Goal: Transaction & Acquisition: Book appointment/travel/reservation

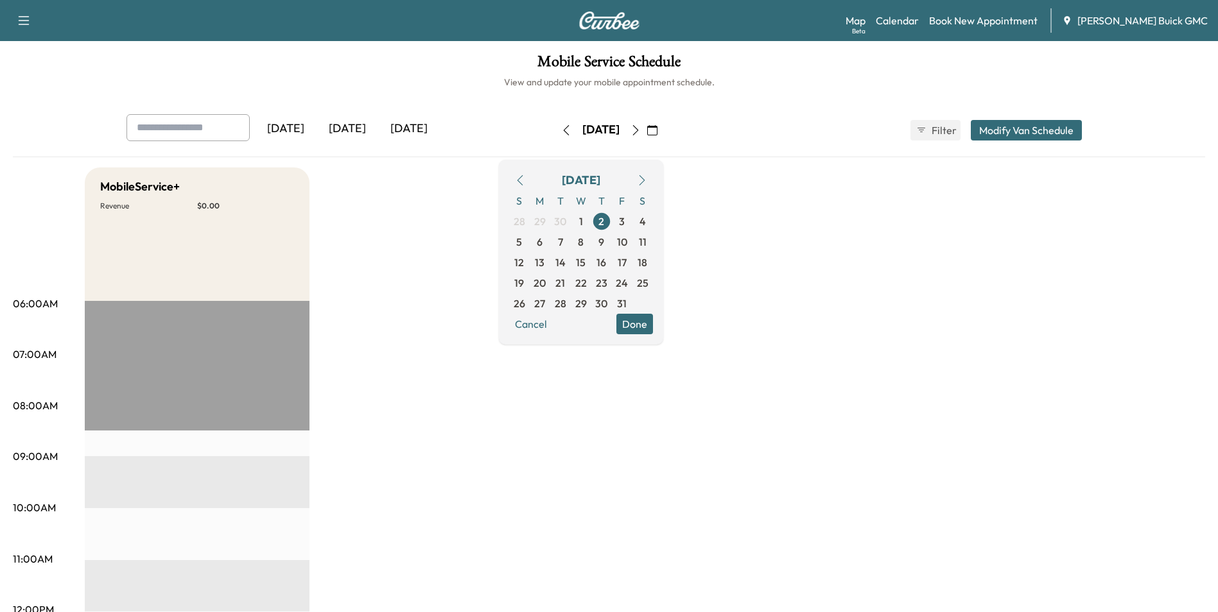
click at [583, 220] on span "1" at bounding box center [581, 221] width 4 height 15
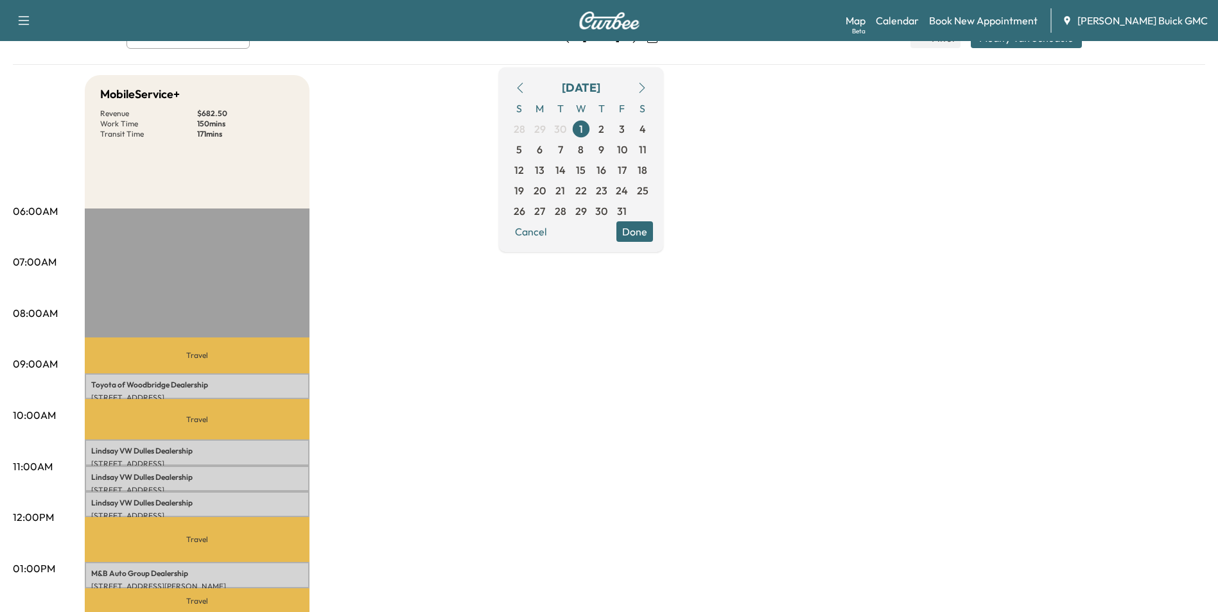
scroll to position [128, 0]
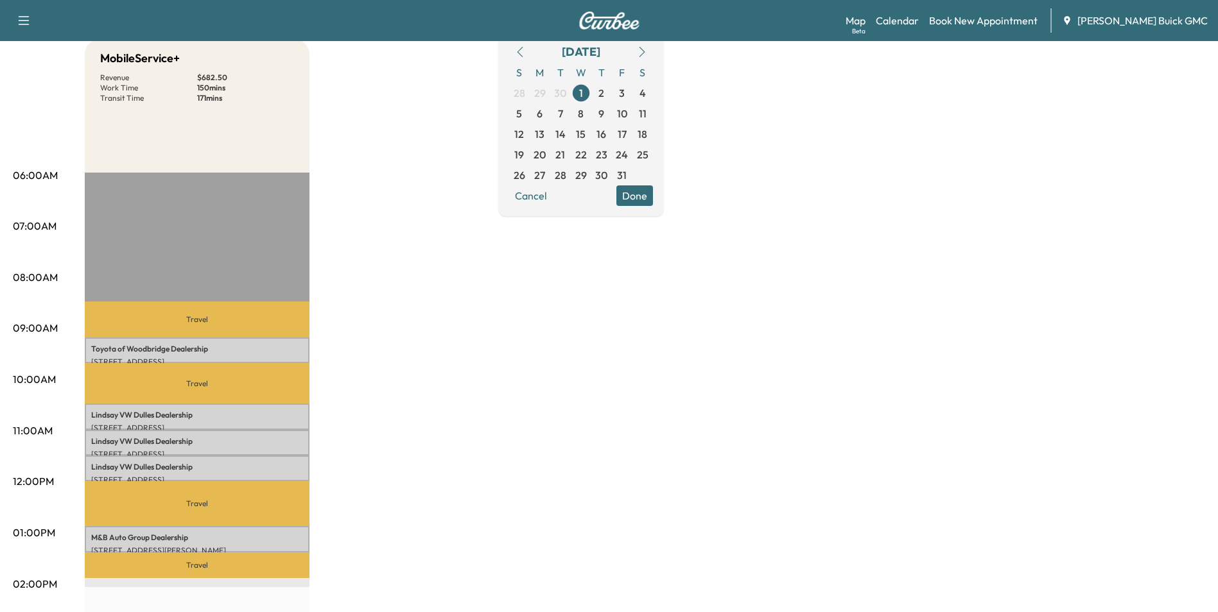
click at [395, 326] on div "MobileService+ Revenue $ 682.50 Work Time 150 mins Transit Time 171 mins Travel…" at bounding box center [645, 520] width 1120 height 963
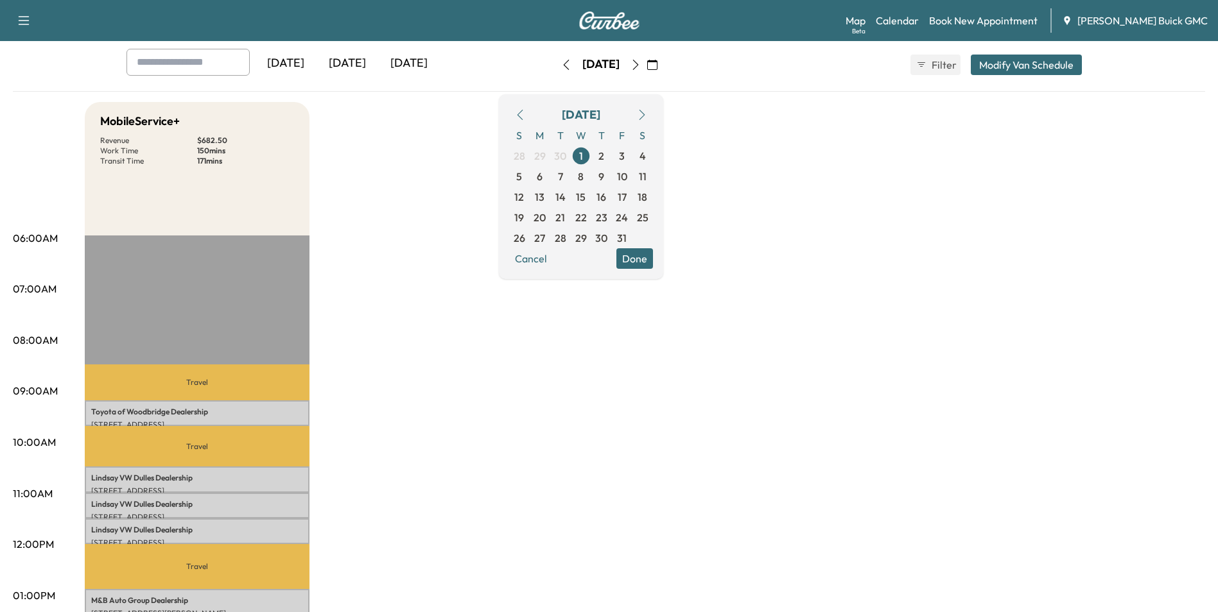
scroll to position [64, 0]
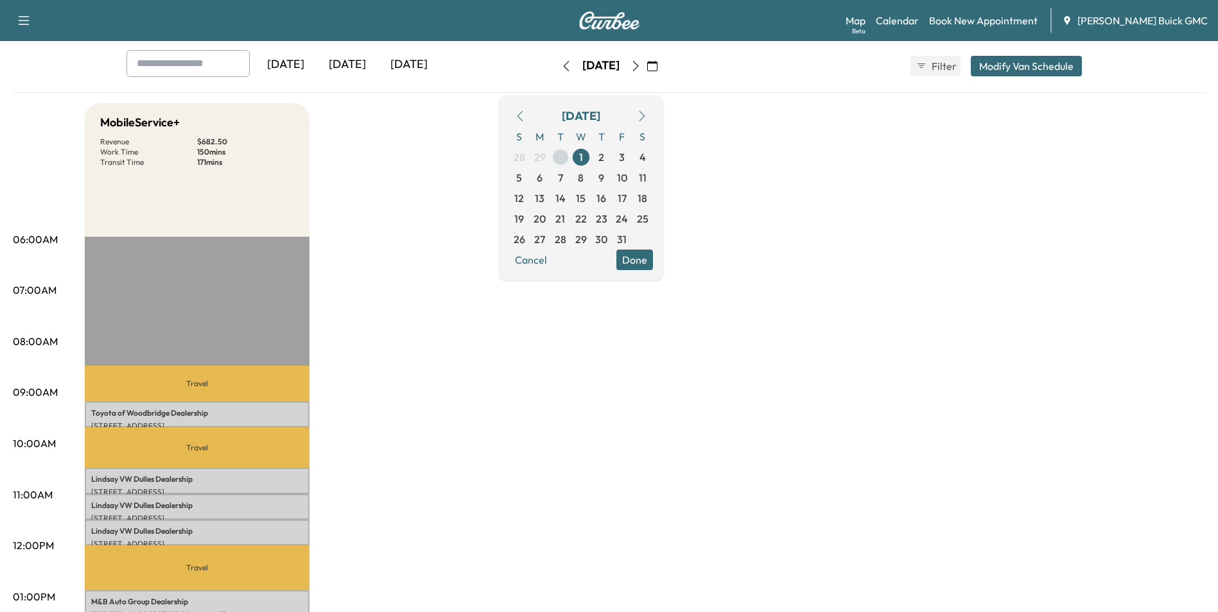
click at [566, 155] on span "30" at bounding box center [560, 157] width 12 height 15
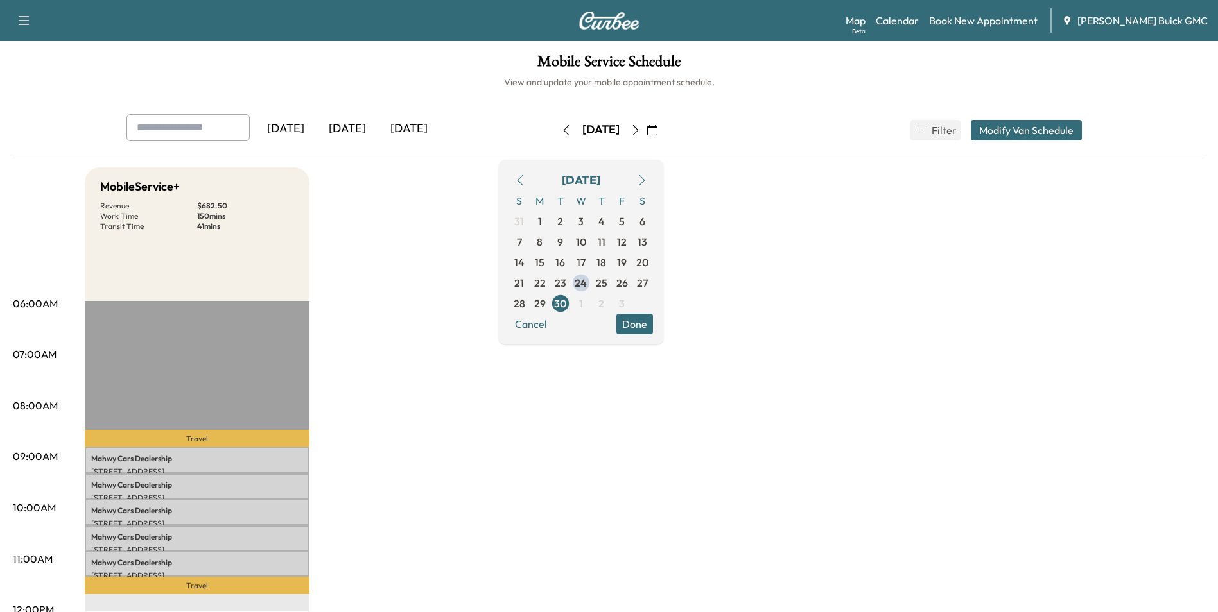
click at [607, 282] on span "25" at bounding box center [602, 282] width 12 height 15
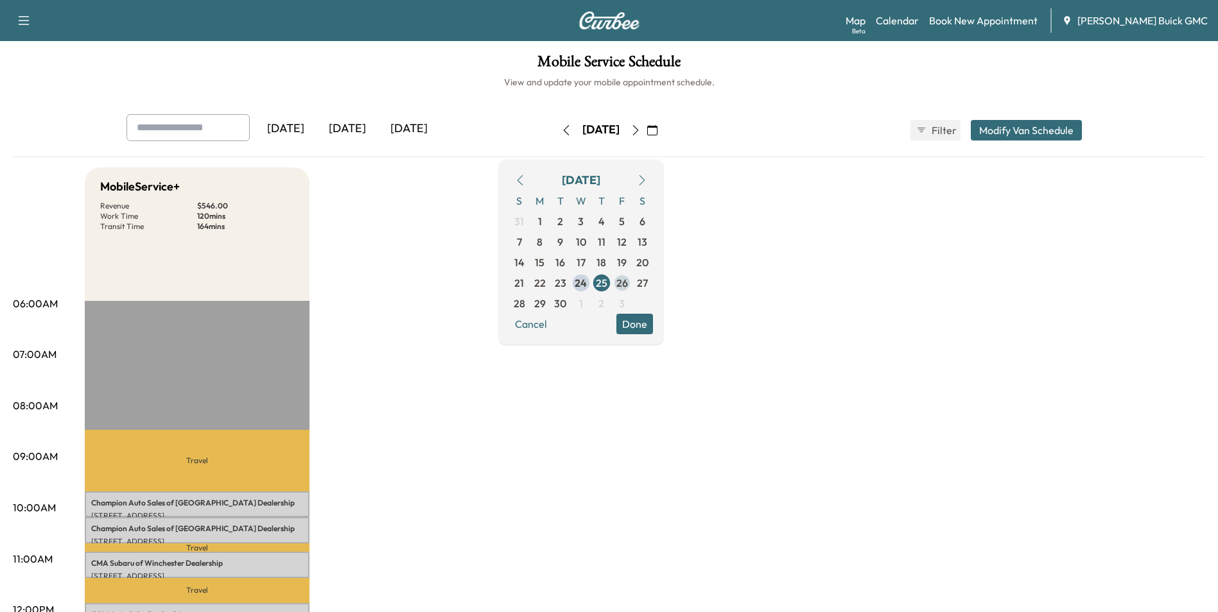
click at [628, 282] on span "26" at bounding box center [622, 282] width 12 height 15
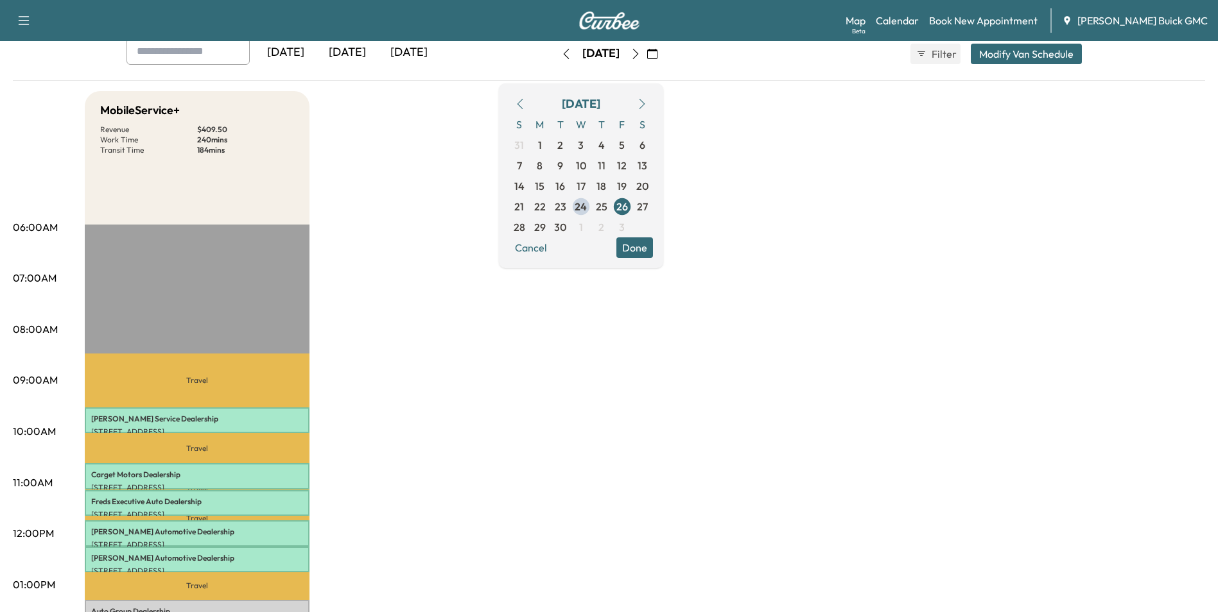
scroll to position [64, 0]
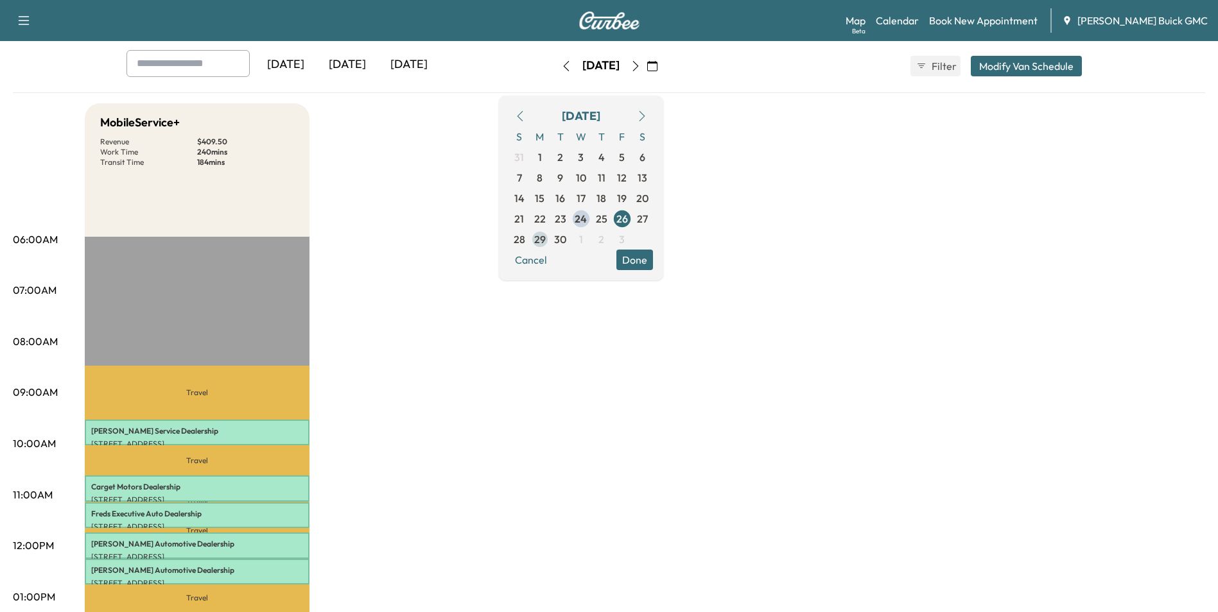
click at [546, 238] on span "29" at bounding box center [540, 239] width 12 height 15
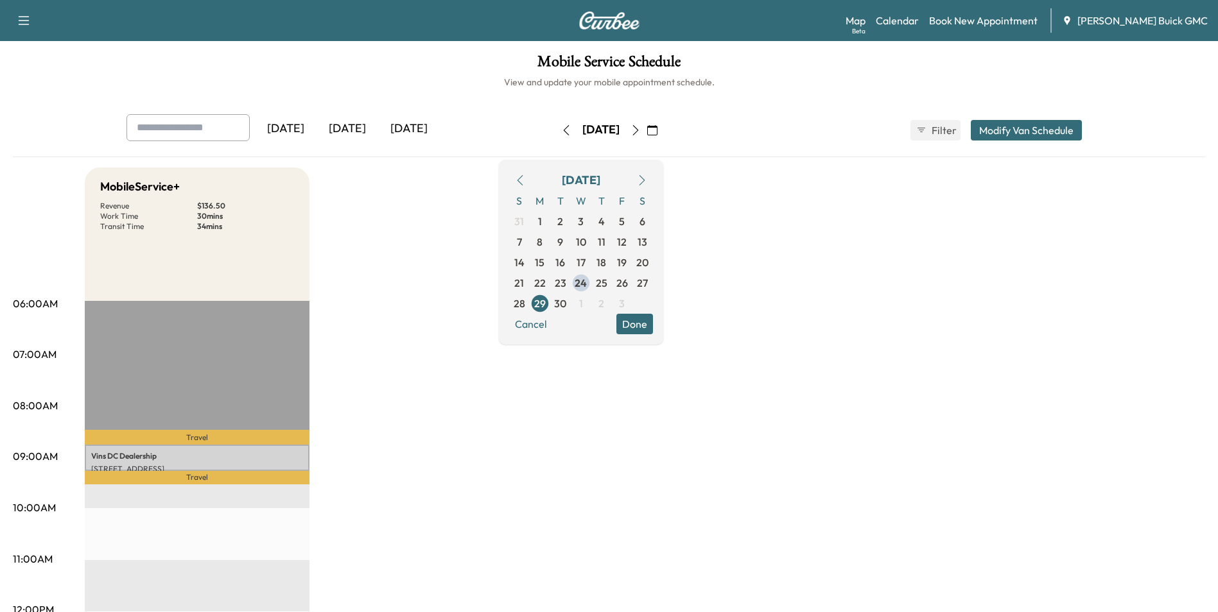
drag, startPoint x: 440, startPoint y: 498, endPoint x: 455, endPoint y: 494, distance: 16.0
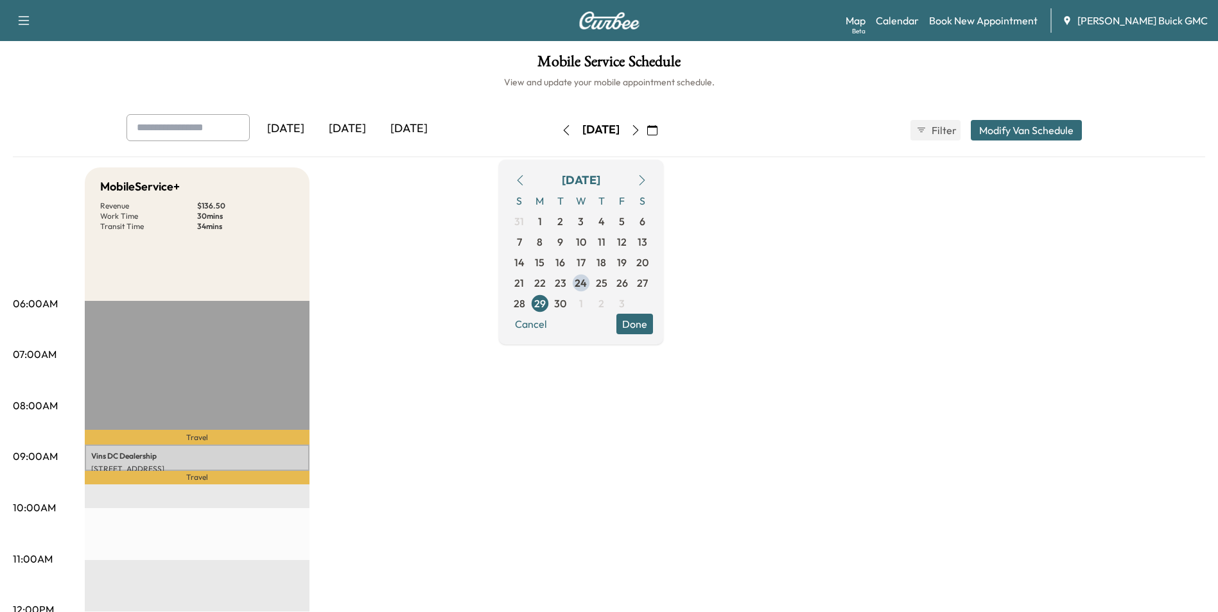
click at [1005, 17] on link "Book New Appointment" at bounding box center [983, 20] width 108 height 15
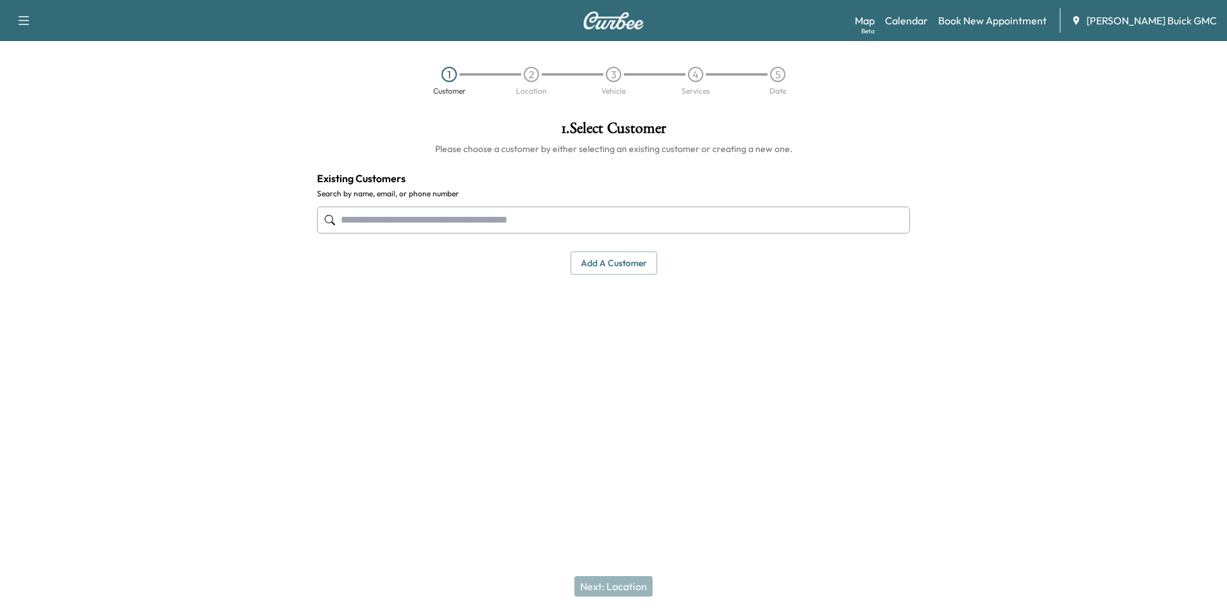
click at [569, 216] on input "text" at bounding box center [613, 220] width 593 height 27
type input "*"
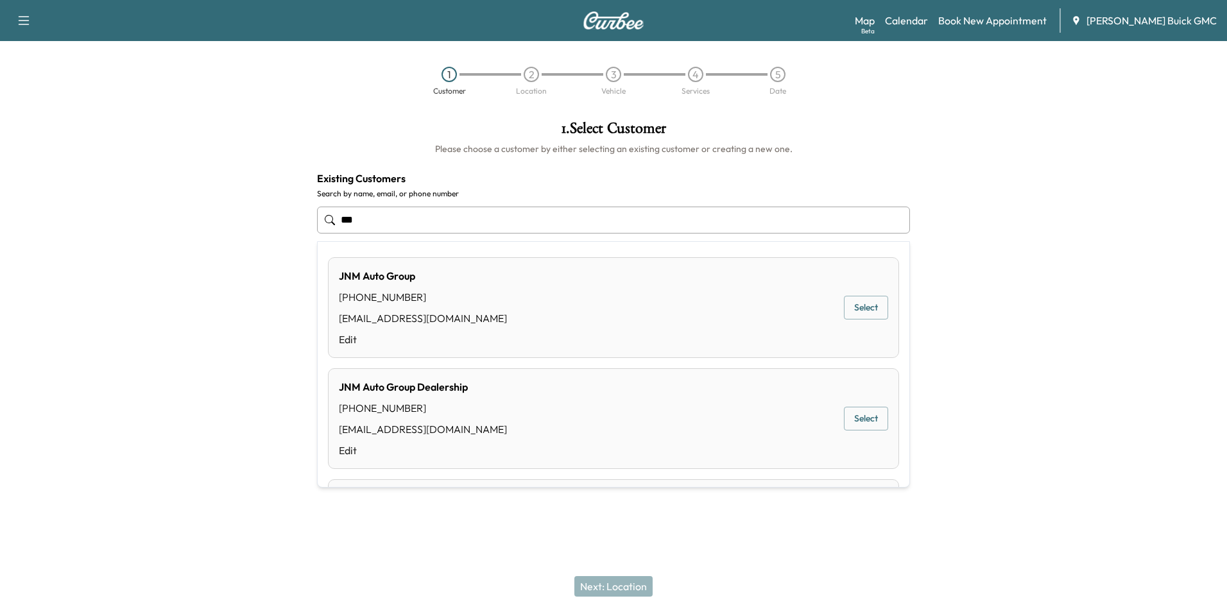
click at [850, 306] on button "Select" at bounding box center [866, 308] width 44 height 24
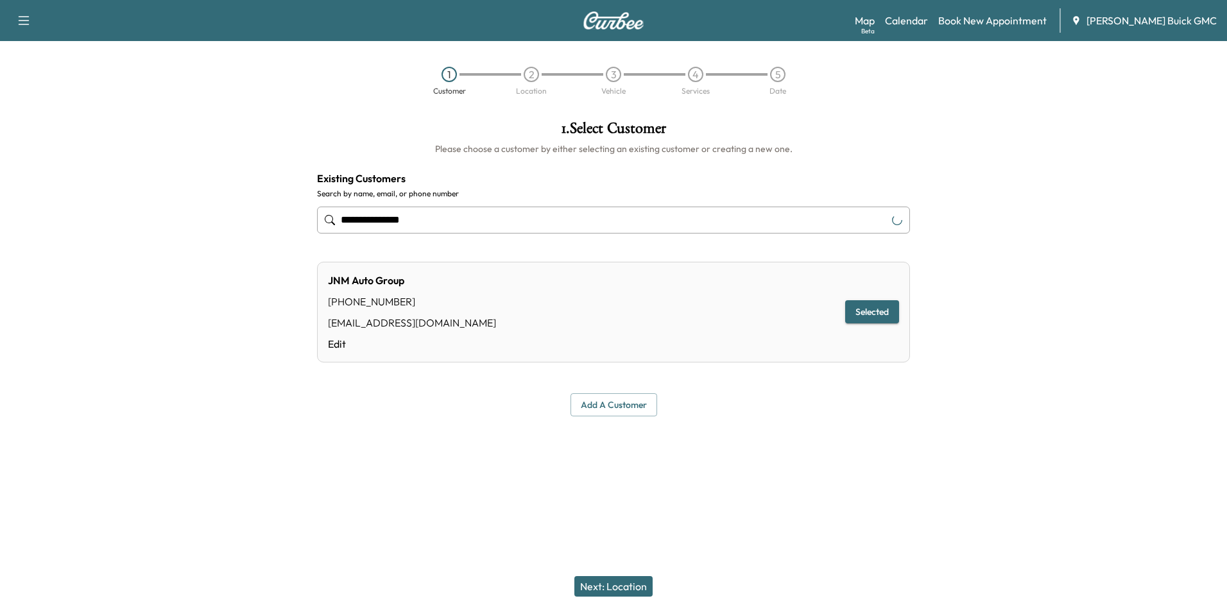
type input "**********"
click at [634, 585] on button "Next: Location" at bounding box center [614, 586] width 78 height 21
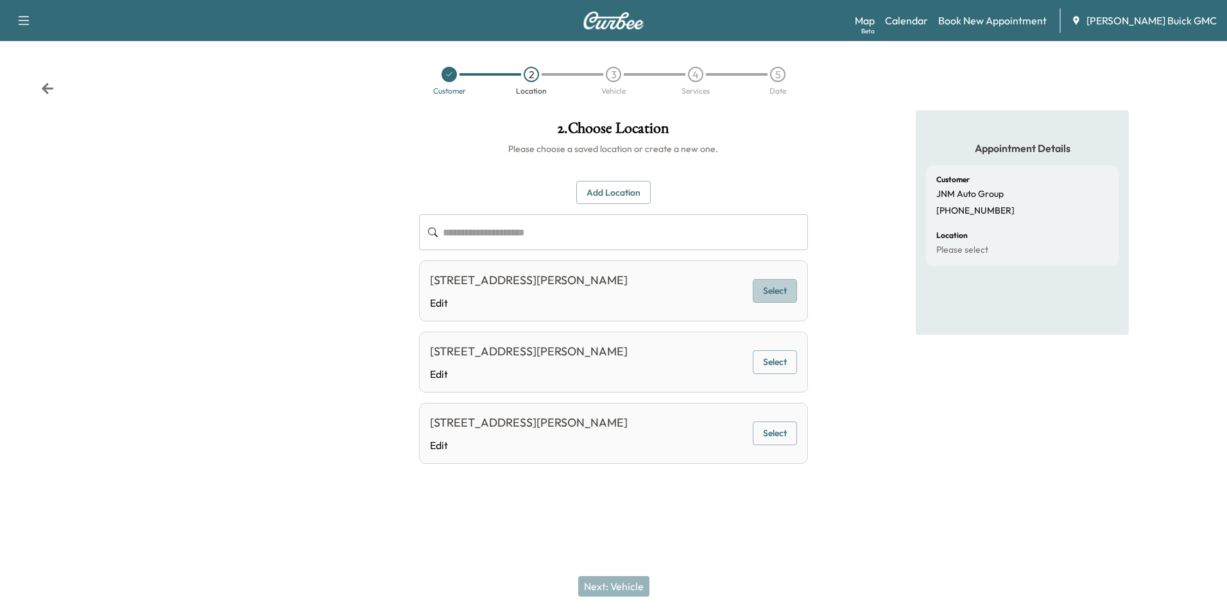
click at [773, 296] on button "Select" at bounding box center [775, 291] width 44 height 24
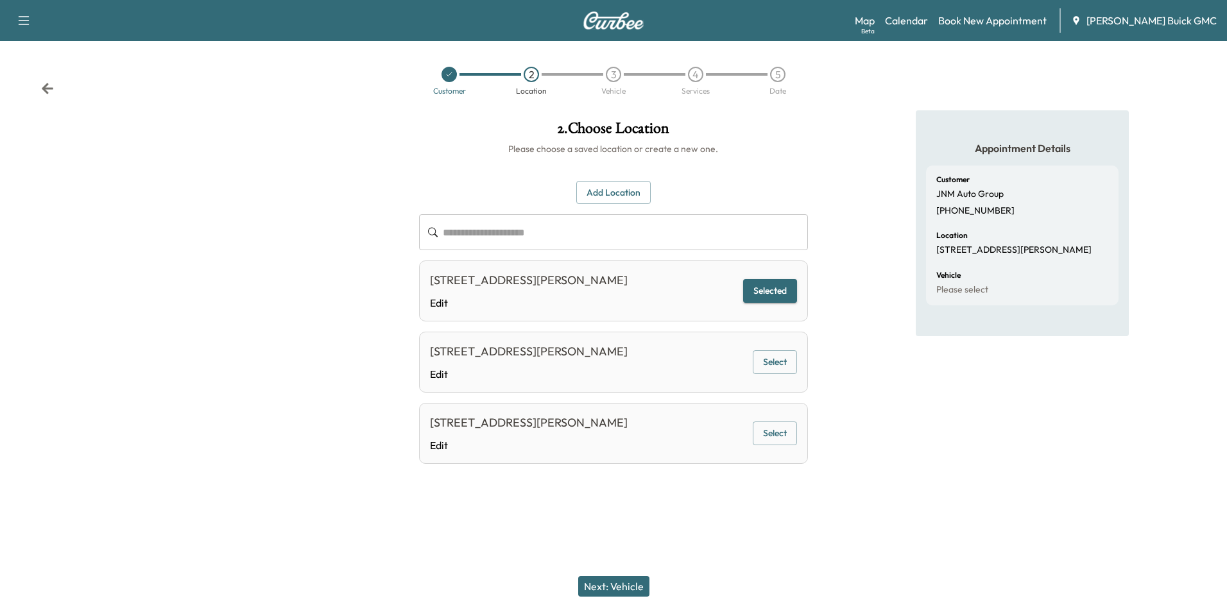
click at [621, 583] on button "Next: Vehicle" at bounding box center [613, 586] width 71 height 21
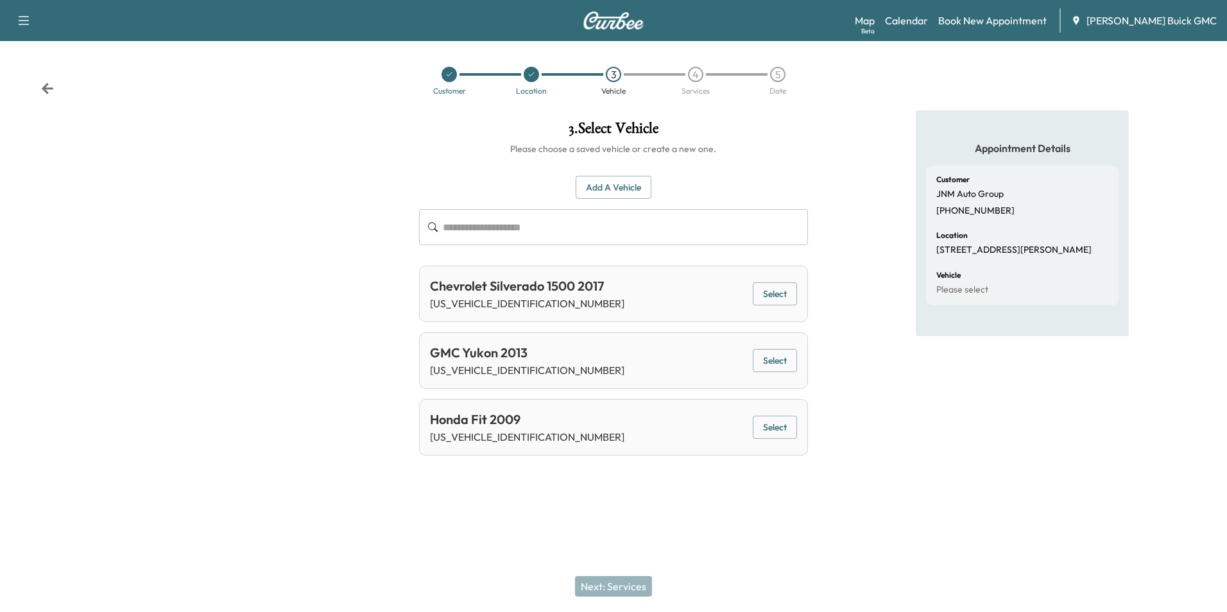
click at [628, 182] on button "Add a Vehicle" at bounding box center [614, 188] width 76 height 24
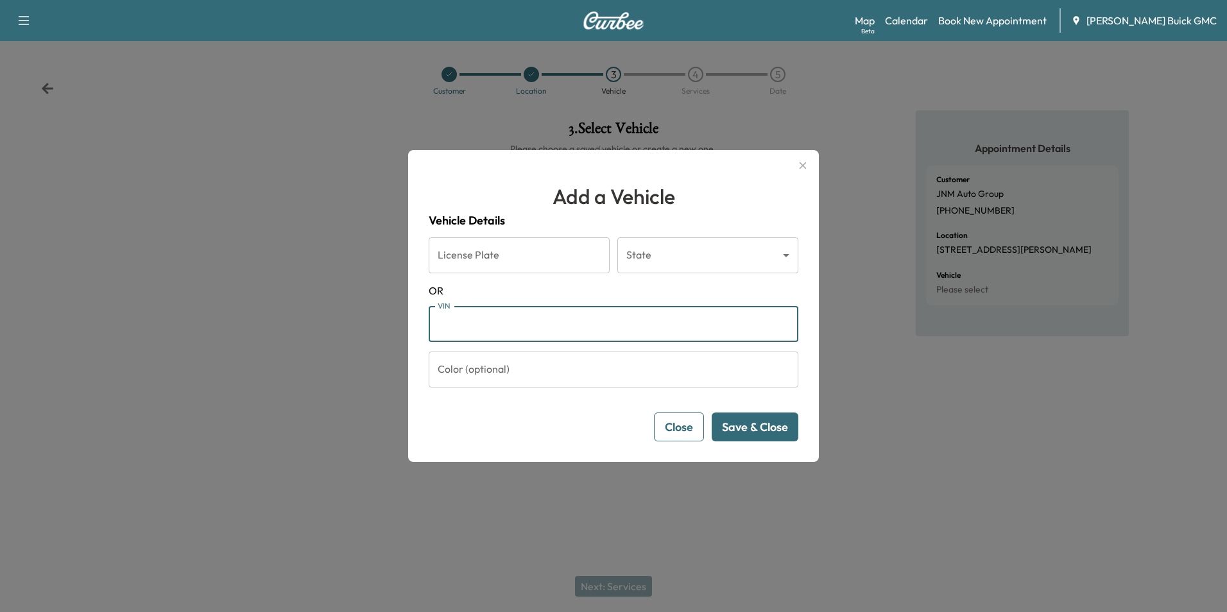
drag, startPoint x: 517, startPoint y: 322, endPoint x: 526, endPoint y: 315, distance: 11.8
click at [519, 321] on input "VIN" at bounding box center [614, 324] width 370 height 36
type input "**********"
click at [769, 428] on button "Save & Close" at bounding box center [755, 427] width 87 height 29
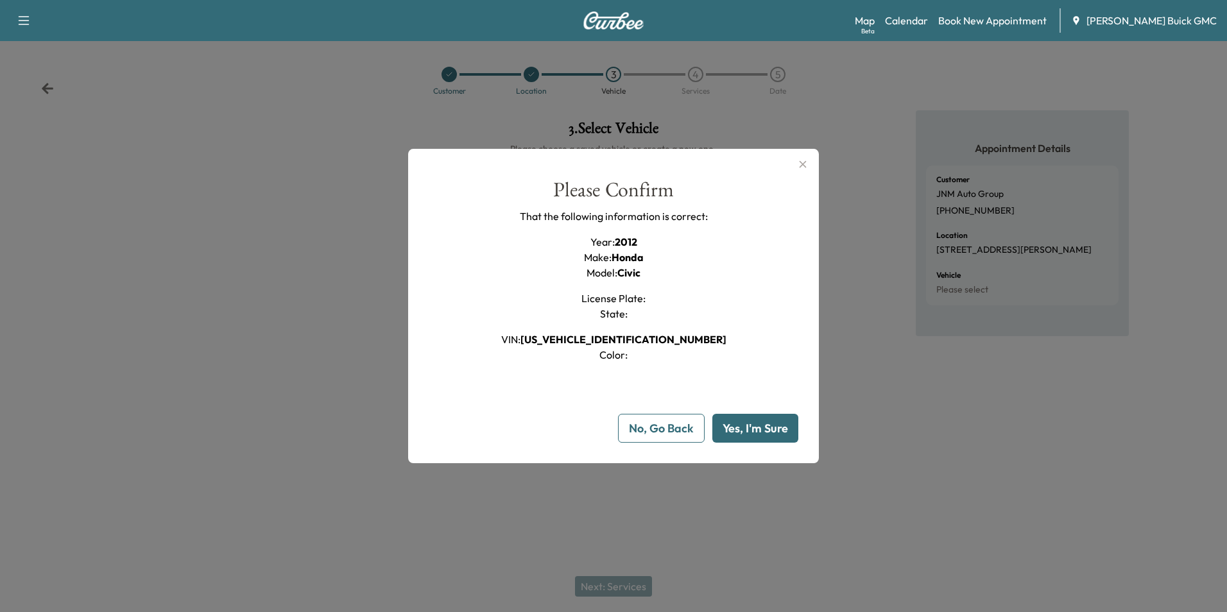
click at [765, 428] on button "Yes, I'm Sure" at bounding box center [756, 428] width 86 height 29
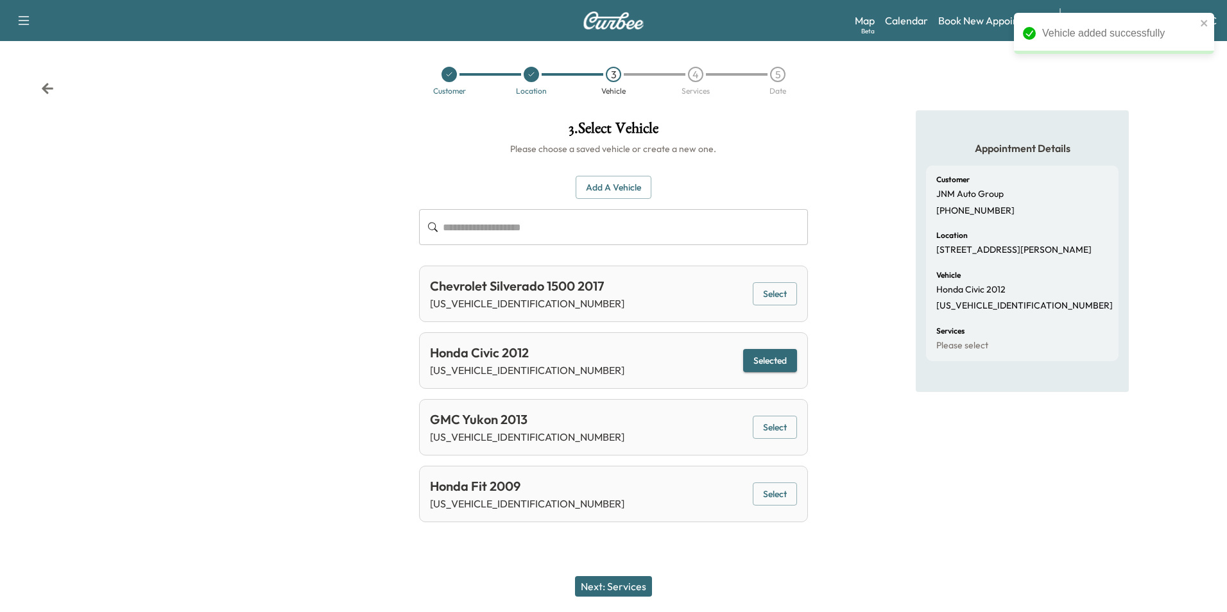
click at [632, 583] on button "Next: Services" at bounding box center [613, 586] width 77 height 21
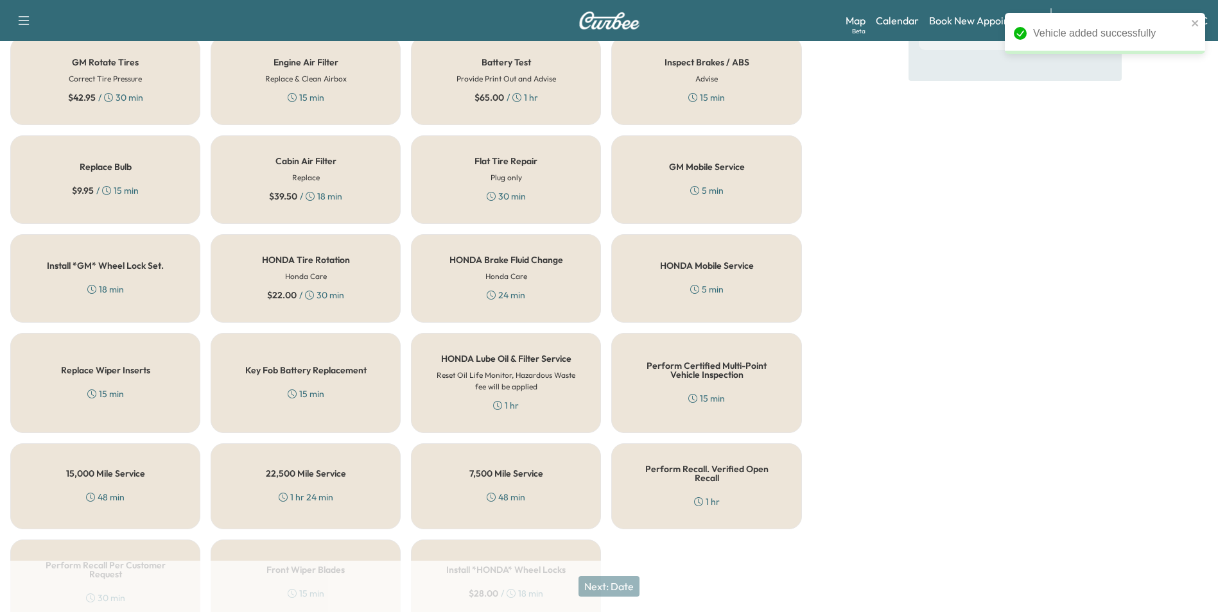
scroll to position [367, 0]
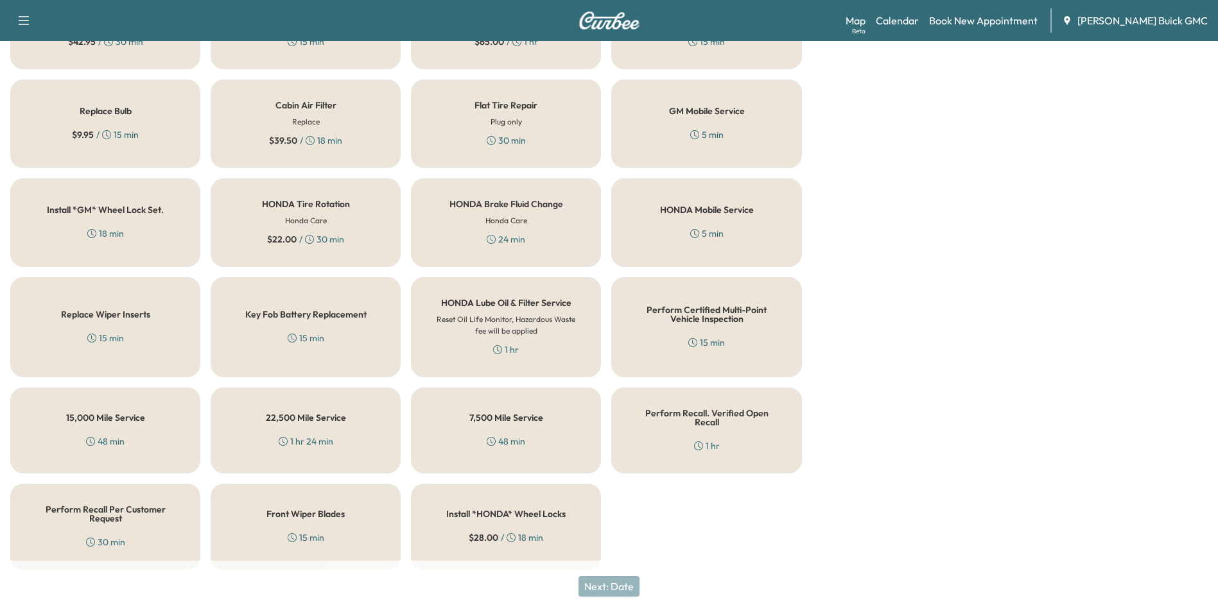
click at [123, 510] on h5 "Perform Recall Per Customer Request" at bounding box center [105, 514] width 148 height 18
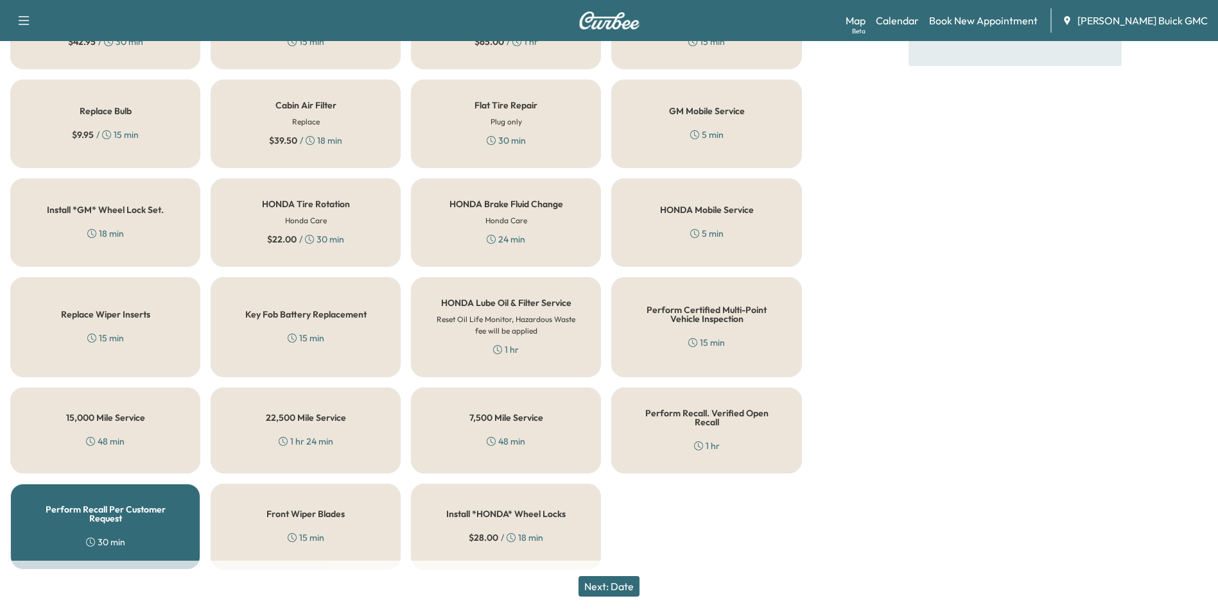
click at [629, 585] on button "Next: Date" at bounding box center [608, 586] width 61 height 21
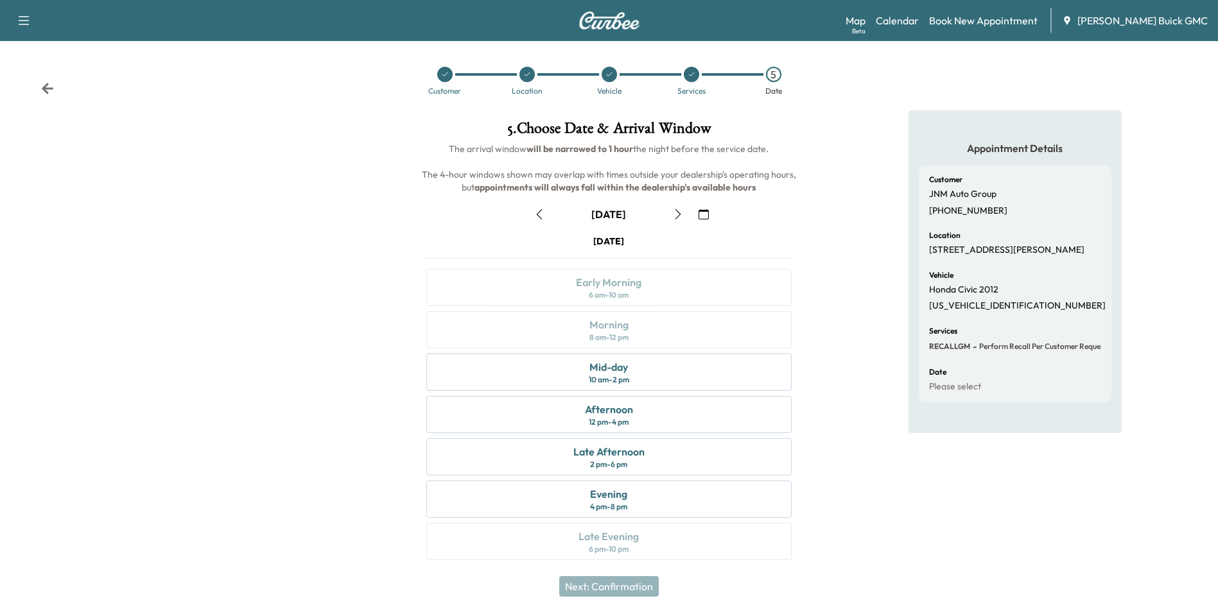
click at [700, 213] on icon "button" at bounding box center [703, 214] width 10 height 10
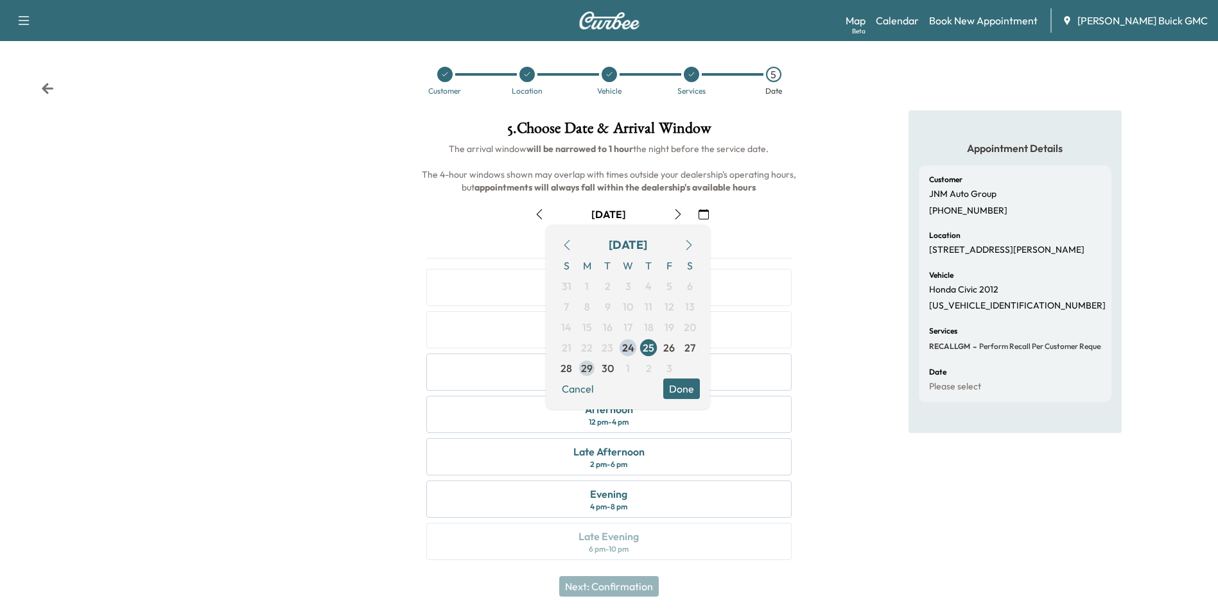
click at [587, 367] on span "29" at bounding box center [587, 368] width 12 height 15
click at [687, 386] on button "Done" at bounding box center [681, 389] width 37 height 21
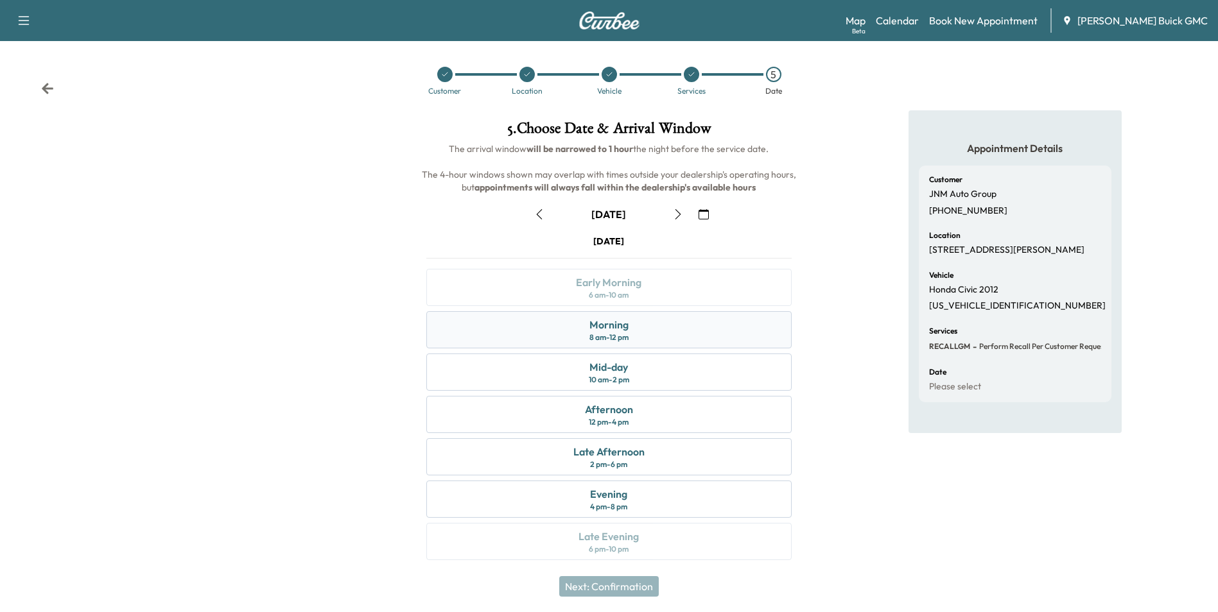
click at [642, 325] on div "Morning 8 am - 12 pm" at bounding box center [608, 329] width 365 height 37
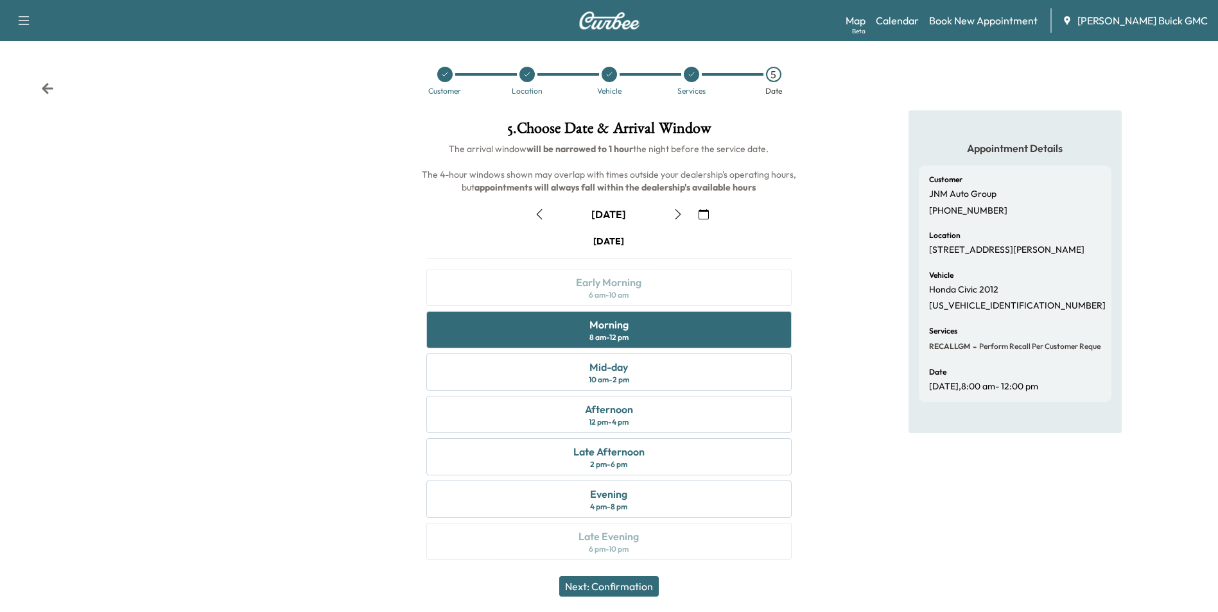
click at [629, 583] on button "Next: Confirmation" at bounding box center [608, 586] width 99 height 21
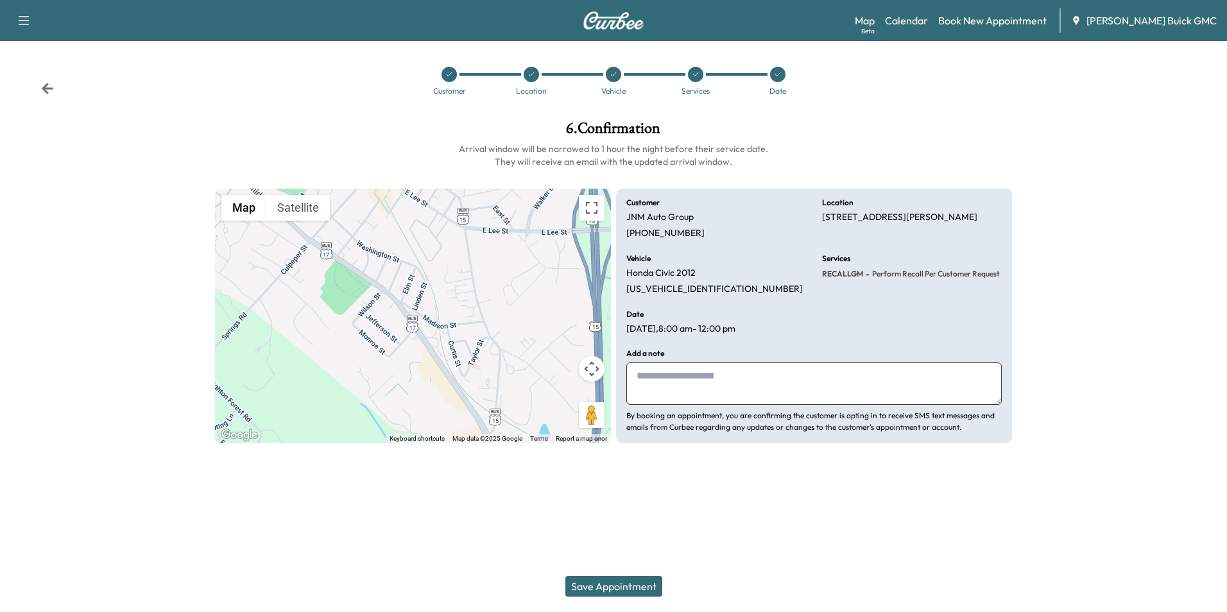
click at [698, 379] on textarea at bounding box center [814, 384] width 376 height 42
type textarea "**********"
click at [632, 584] on button "Save Appointment" at bounding box center [614, 586] width 97 height 21
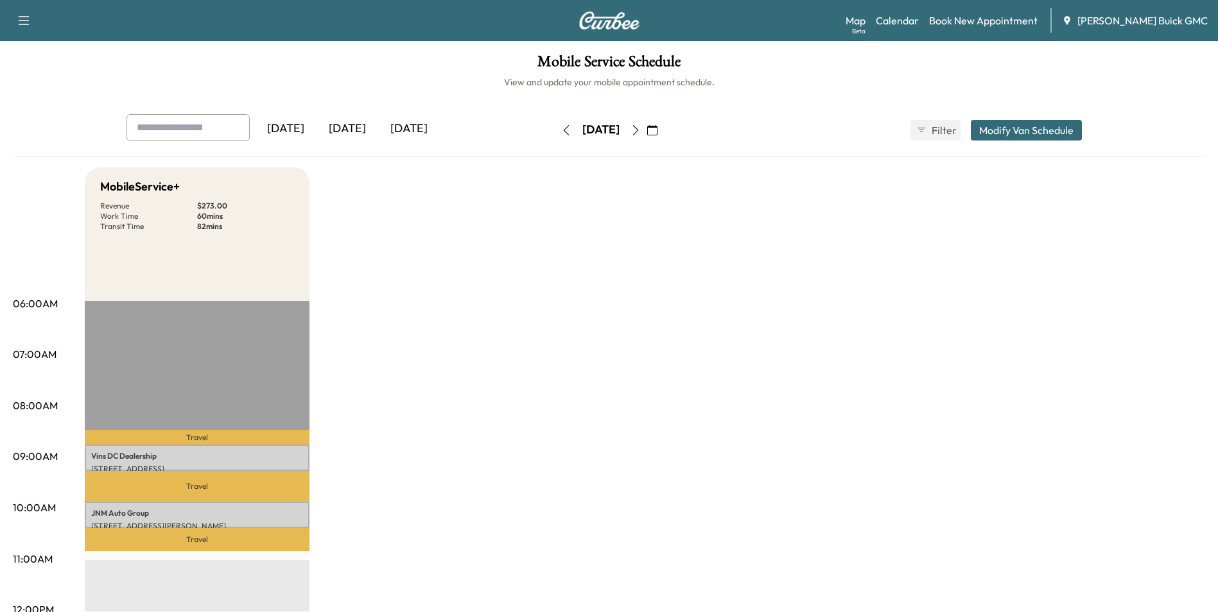
click at [638, 129] on icon "button" at bounding box center [635, 130] width 6 height 10
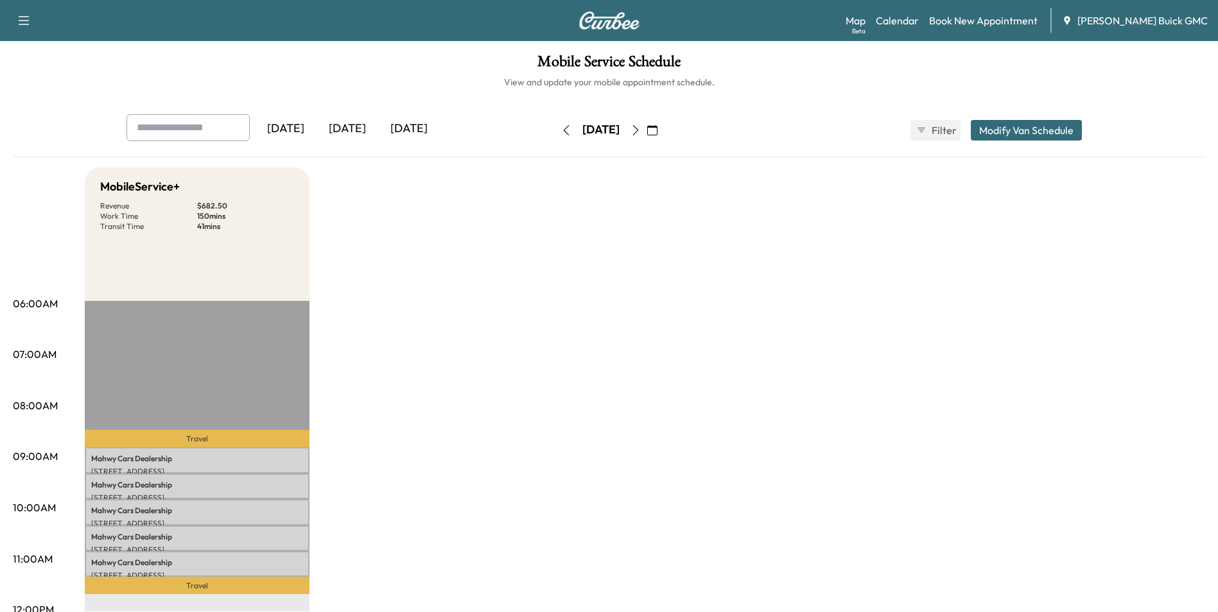
click at [641, 126] on icon "button" at bounding box center [635, 130] width 10 height 10
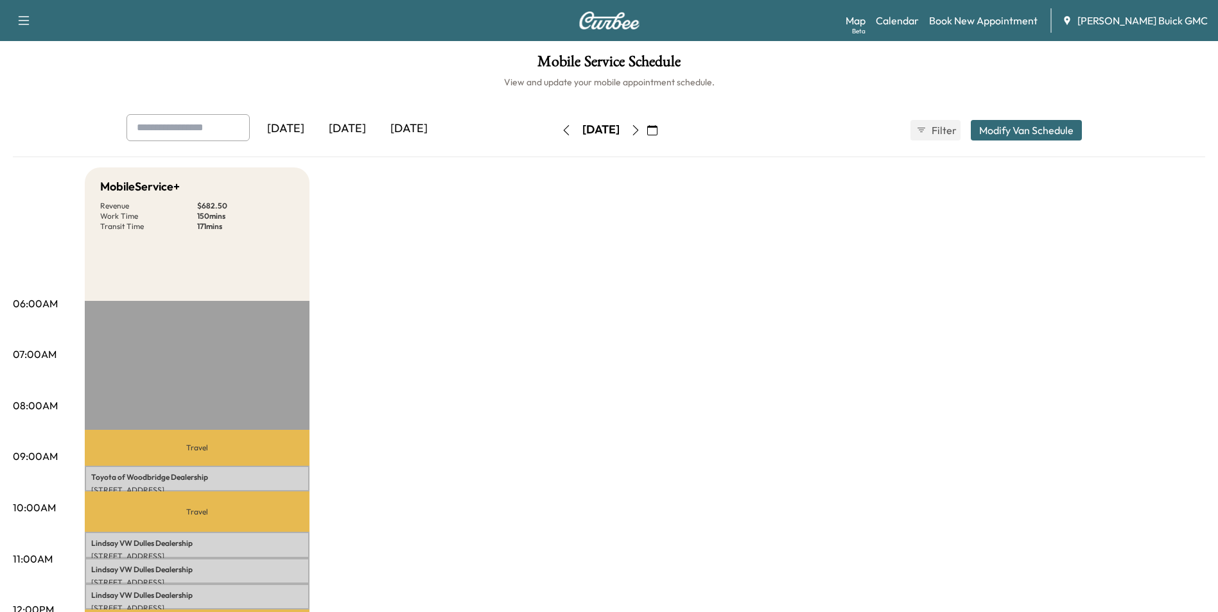
click at [641, 126] on icon "button" at bounding box center [635, 130] width 10 height 10
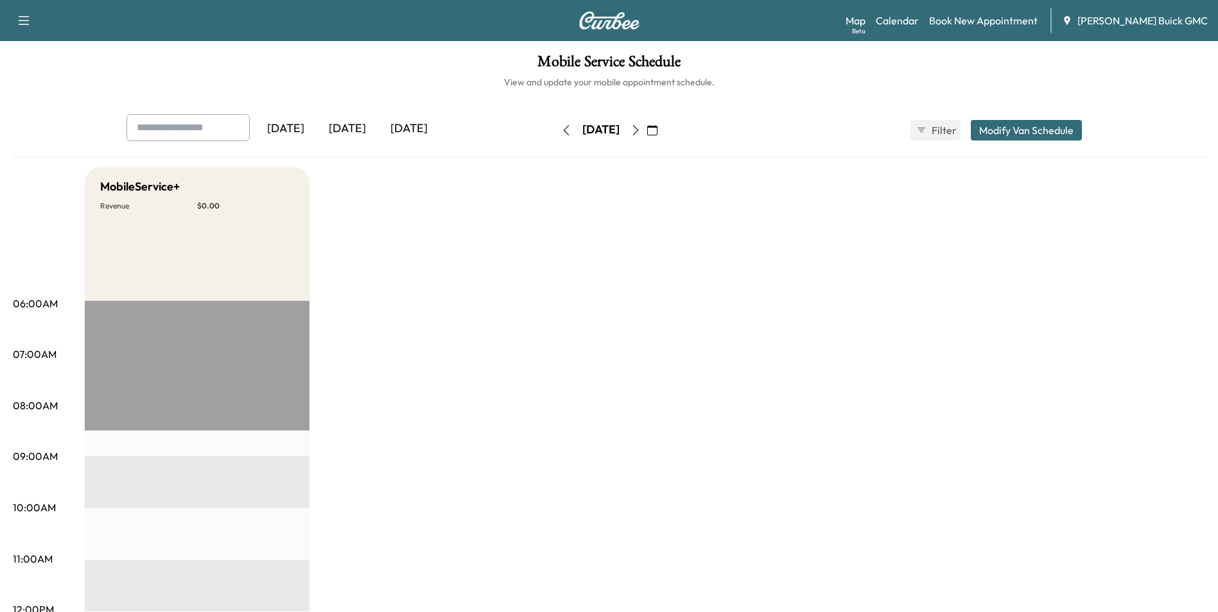
drag, startPoint x: 477, startPoint y: 324, endPoint x: 495, endPoint y: 317, distance: 19.1
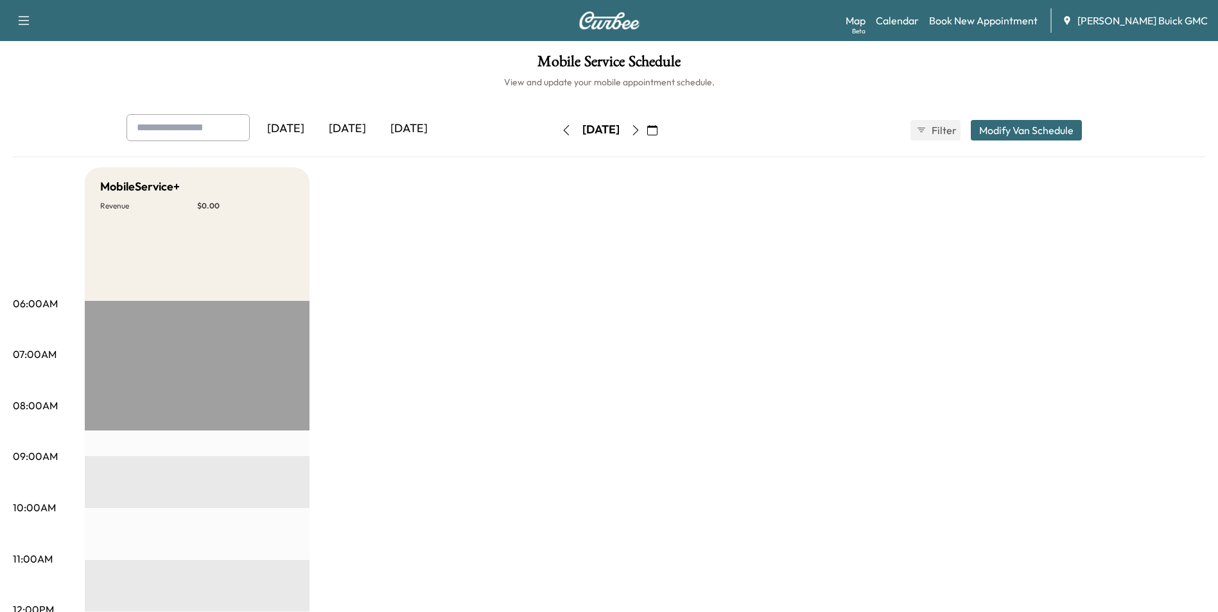
click at [657, 129] on icon "button" at bounding box center [652, 130] width 10 height 10
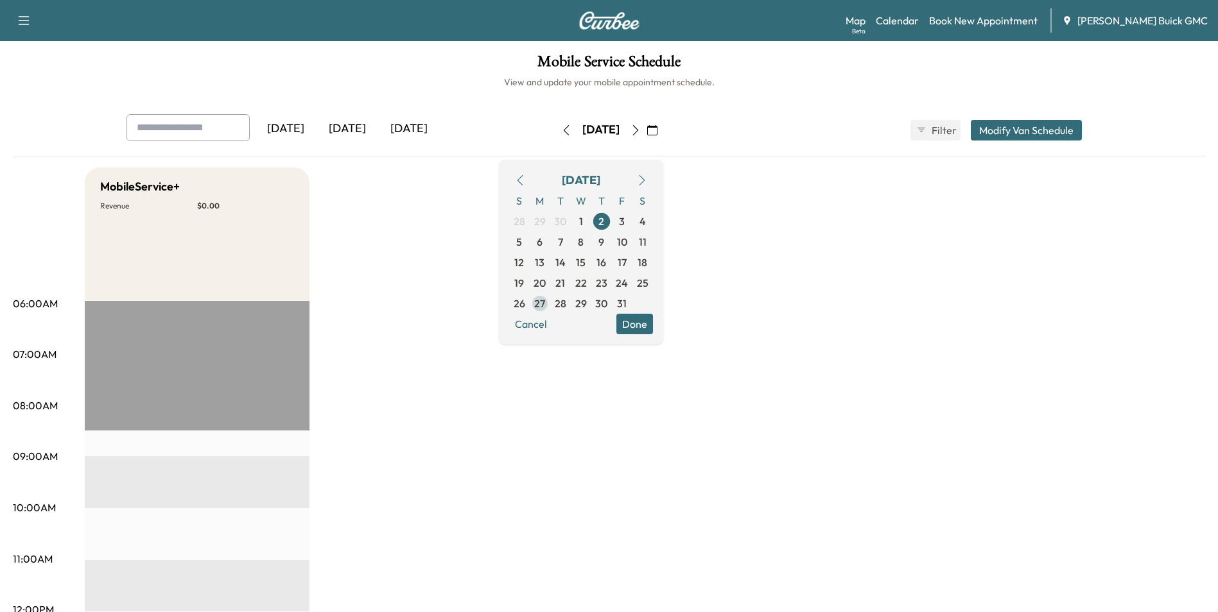
click at [545, 302] on span "27" at bounding box center [539, 303] width 11 height 15
click at [525, 179] on icon "button" at bounding box center [520, 180] width 10 height 10
click at [546, 300] on span "29" at bounding box center [540, 303] width 12 height 15
